Goal: Find specific page/section: Find specific page/section

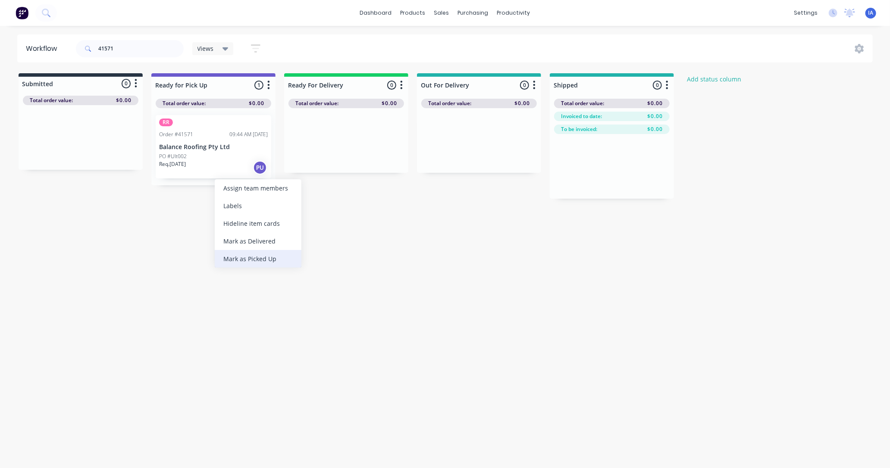
click at [256, 259] on div "Mark as Picked Up" at bounding box center [258, 259] width 87 height 18
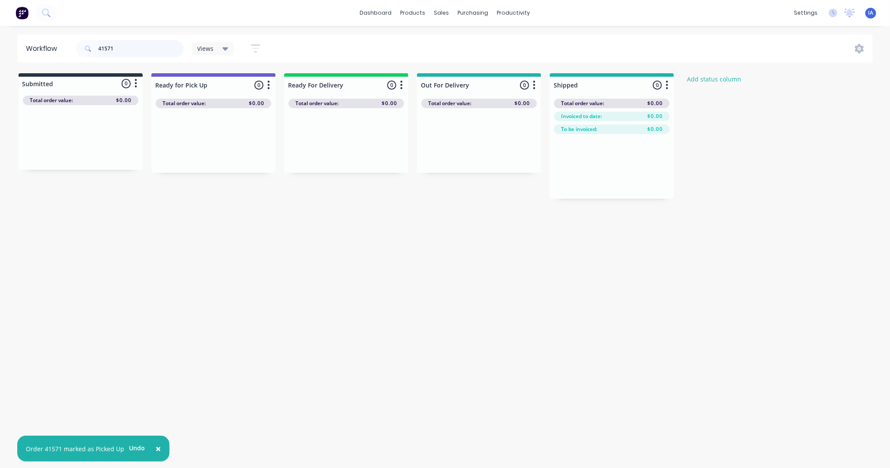
click at [124, 46] on input "41571" at bounding box center [140, 48] width 85 height 17
type input "4"
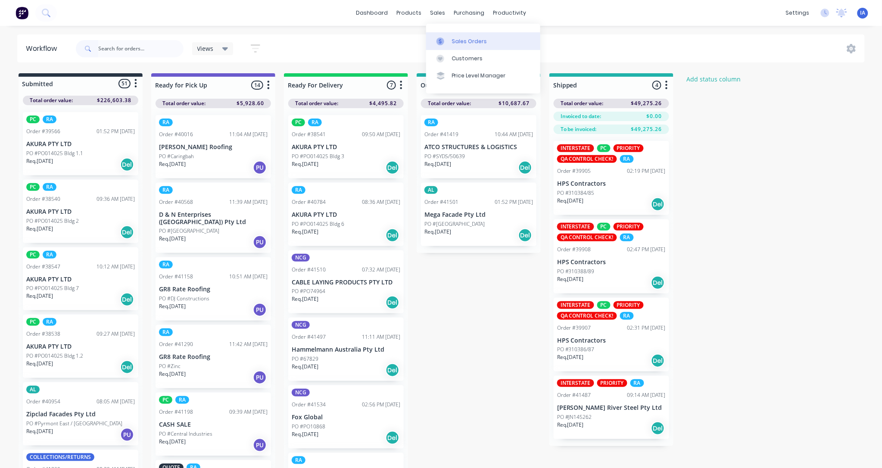
click at [473, 39] on div "Sales Orders" at bounding box center [469, 41] width 35 height 8
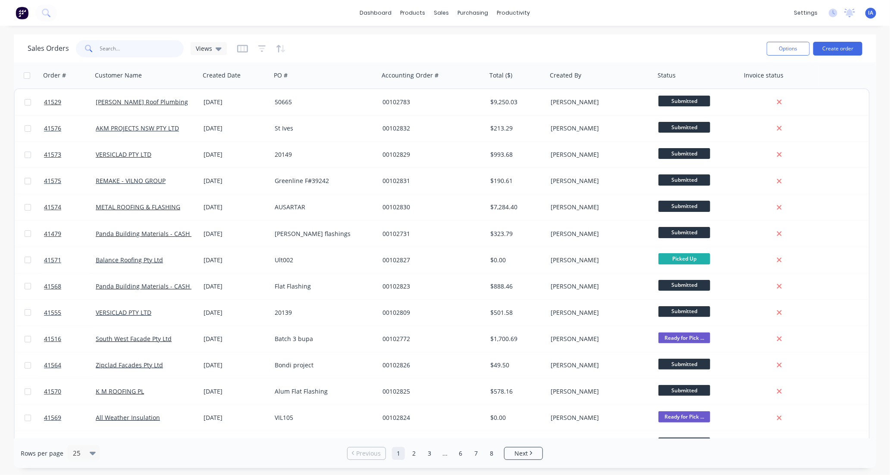
click at [131, 45] on input "text" at bounding box center [142, 48] width 84 height 17
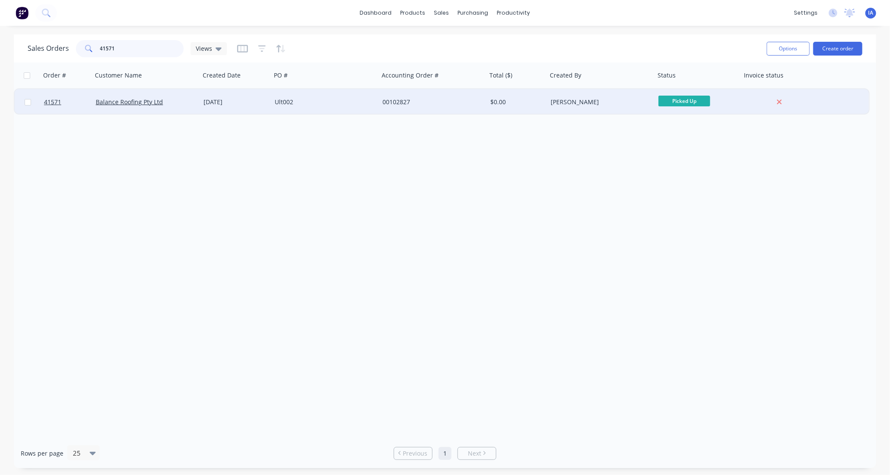
type input "41571"
click at [182, 102] on div "Balance Roofing Pty Ltd" at bounding box center [144, 102] width 96 height 9
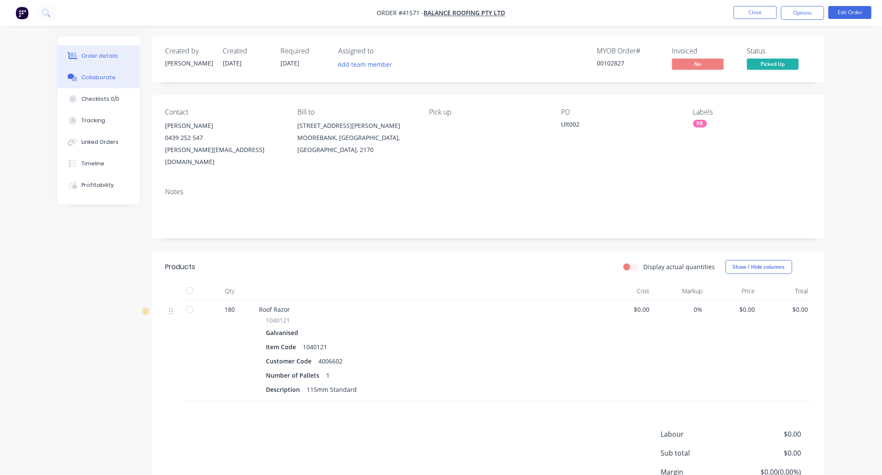
click at [112, 76] on div "Collaborate" at bounding box center [98, 78] width 34 height 8
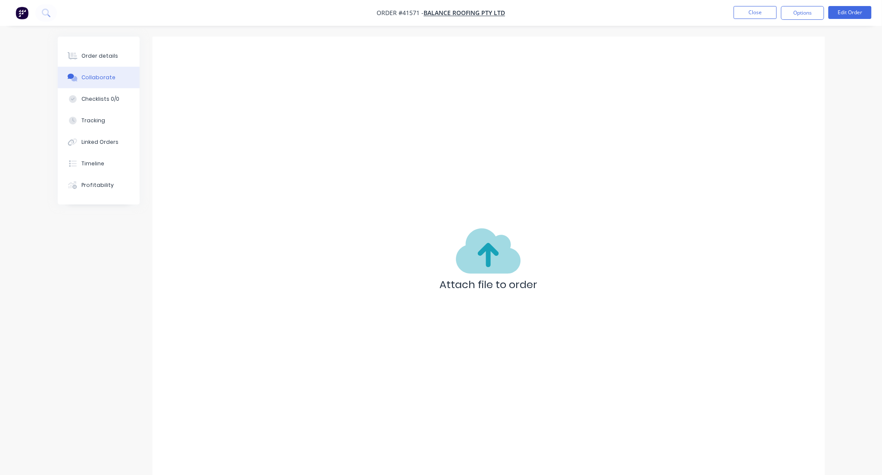
scroll to position [9, 0]
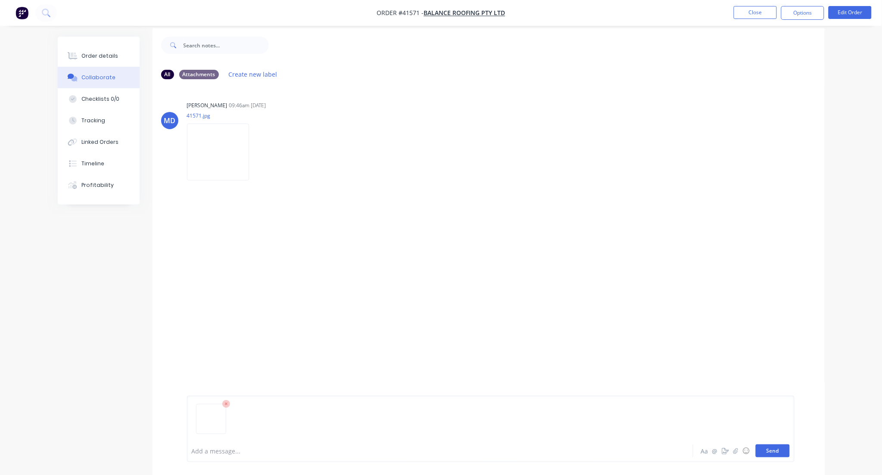
click at [768, 449] on button "Send" at bounding box center [773, 451] width 34 height 13
click at [761, 15] on button "Close" at bounding box center [755, 12] width 43 height 13
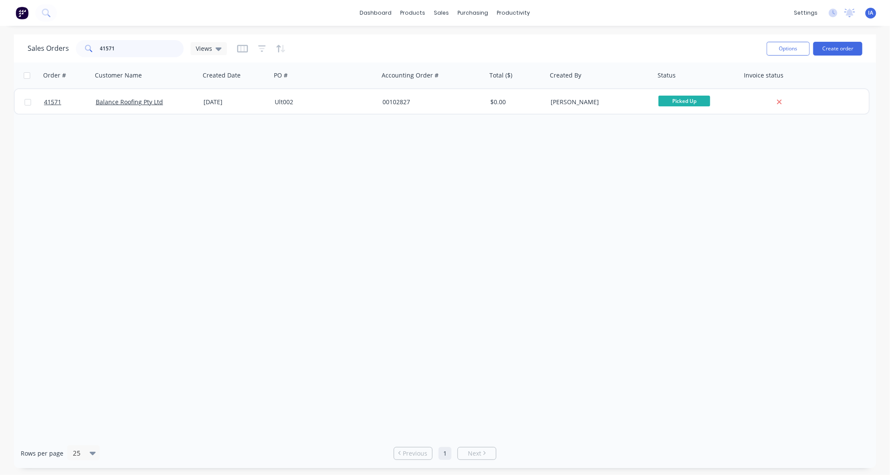
click at [137, 55] on input "41571" at bounding box center [142, 48] width 84 height 17
type input "4"
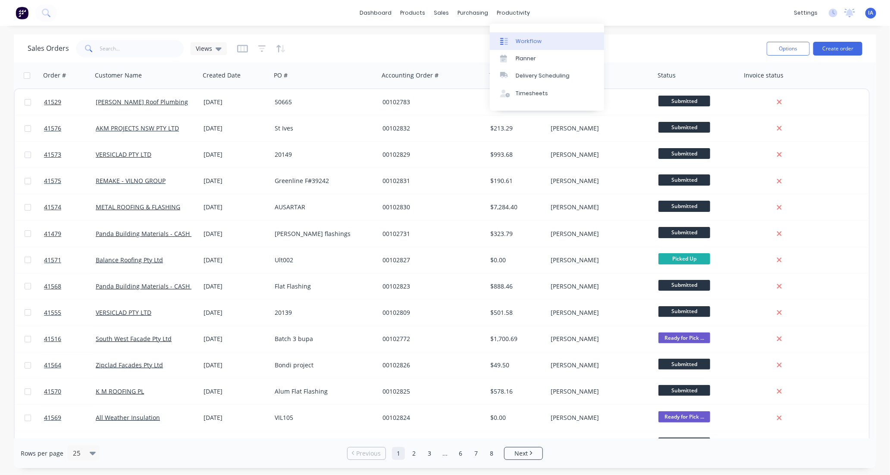
click at [536, 41] on div "Workflow" at bounding box center [528, 41] width 26 height 8
